Goal: Information Seeking & Learning: Learn about a topic

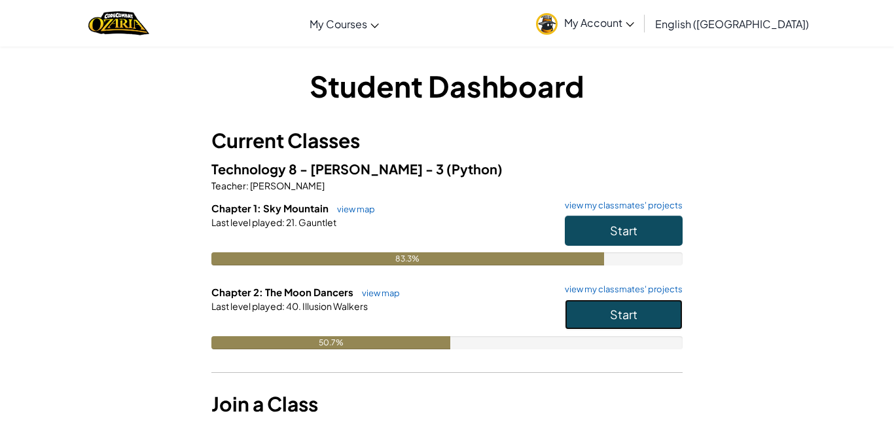
click at [613, 306] on span "Start" at bounding box center [623, 313] width 27 height 15
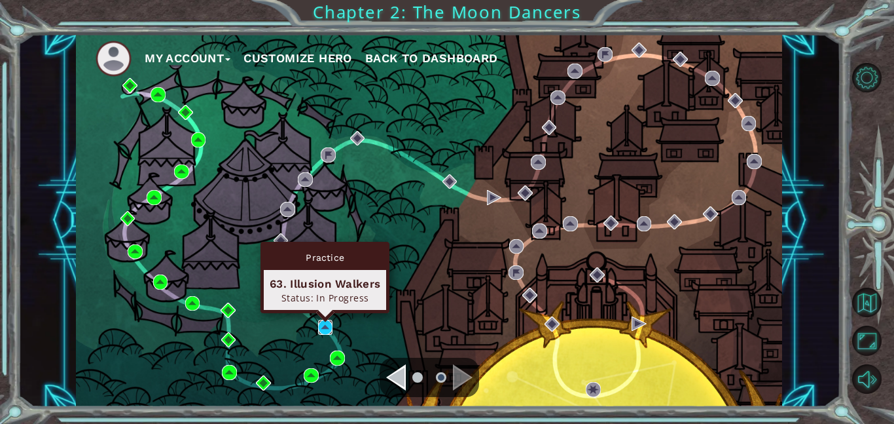
click at [325, 325] on img at bounding box center [325, 326] width 15 height 15
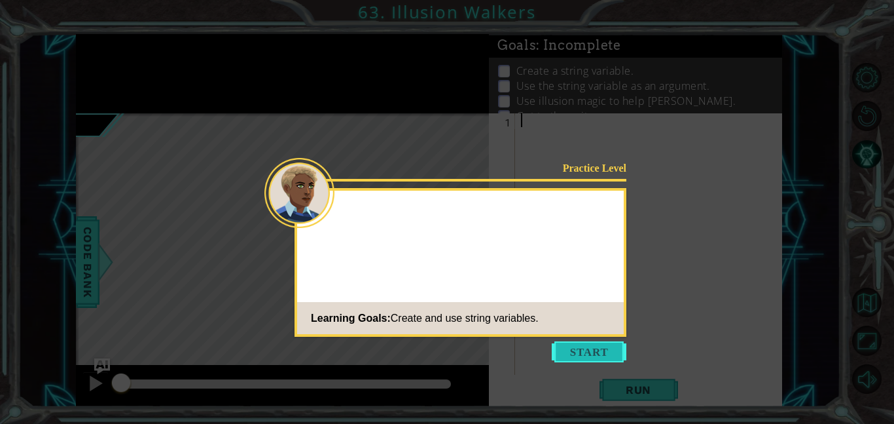
click at [568, 350] on button "Start" at bounding box center [589, 351] width 75 height 21
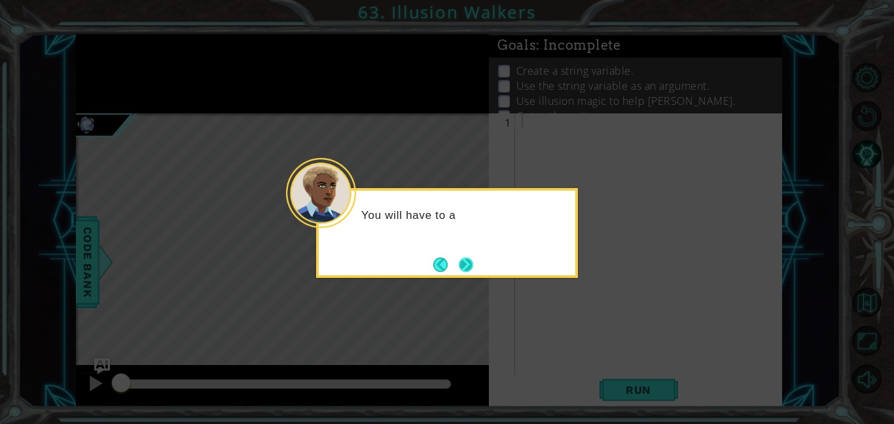
click at [472, 261] on button "Next" at bounding box center [465, 264] width 15 height 15
click at [472, 261] on button "Next" at bounding box center [466, 264] width 22 height 22
click at [472, 261] on button "Next" at bounding box center [466, 264] width 14 height 14
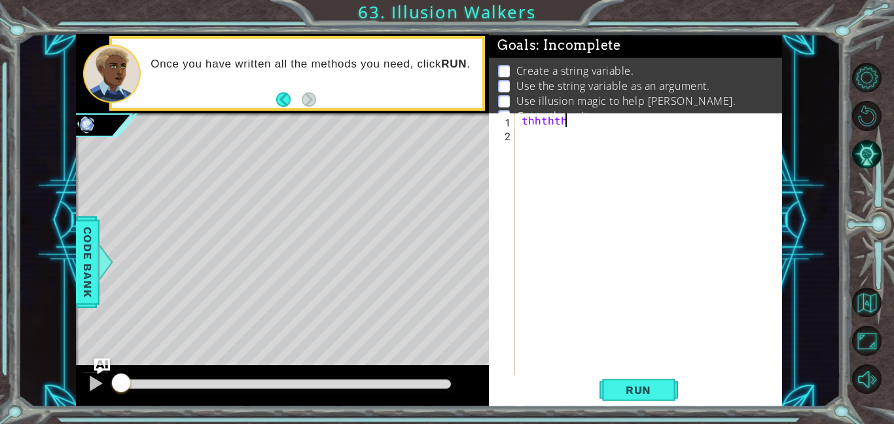
scroll to position [0, 1]
type textarea "t"
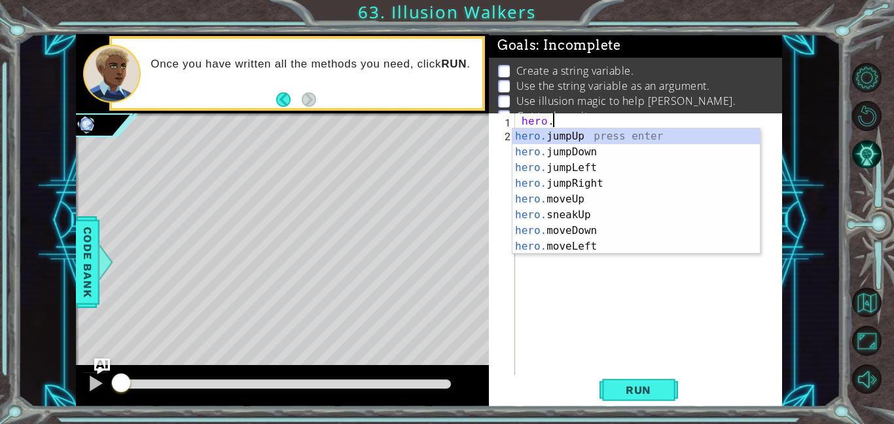
scroll to position [0, 2]
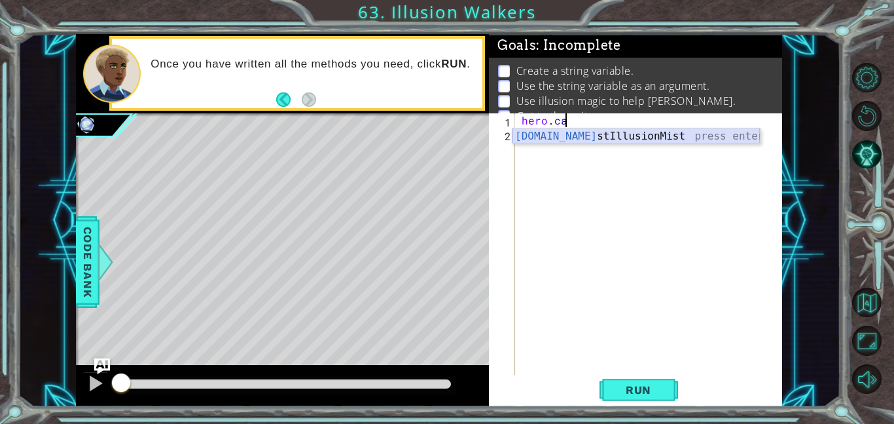
click at [594, 139] on div "[DOMAIN_NAME] stIllusionMist press enter" at bounding box center [636, 151] width 247 height 47
type textarea "hero.castIllusionMist(friend)"
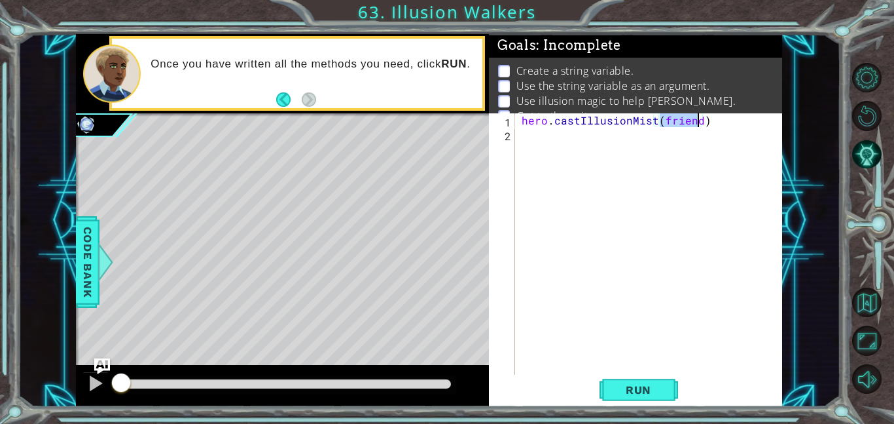
click at [525, 134] on div "hero . castIllusionMist ( friend )" at bounding box center [652, 257] width 267 height 289
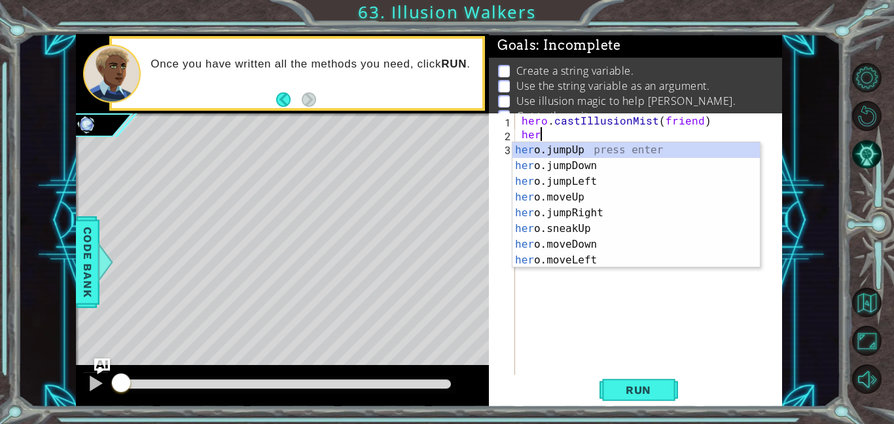
scroll to position [0, 1]
type textarea "h"
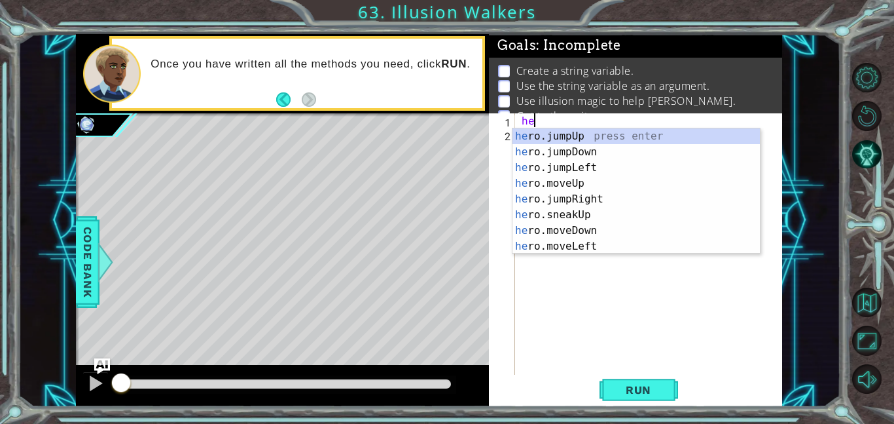
type textarea "h"
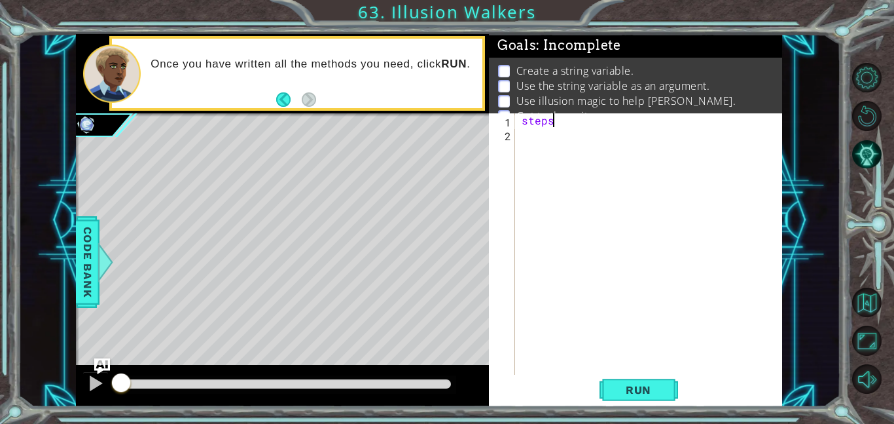
scroll to position [0, 1]
type textarea "s"
